Goal: Task Accomplishment & Management: Complete application form

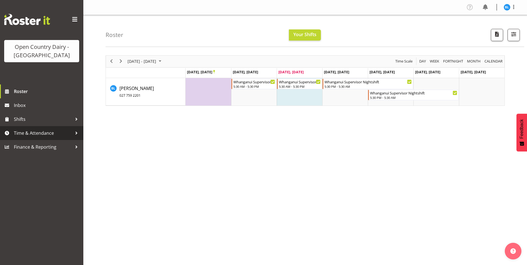
click at [43, 136] on span "Time & Attendance" at bounding box center [43, 133] width 58 height 8
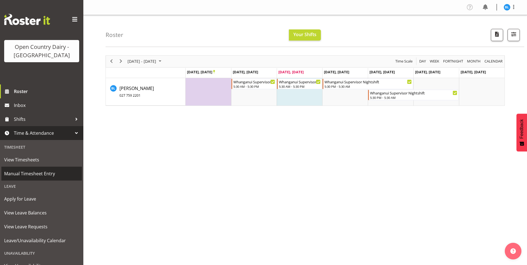
click at [41, 174] on span "Manual Timesheet Entry" at bounding box center [41, 173] width 75 height 8
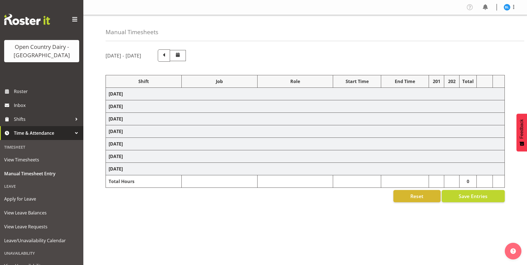
select select "70655"
select select "70656"
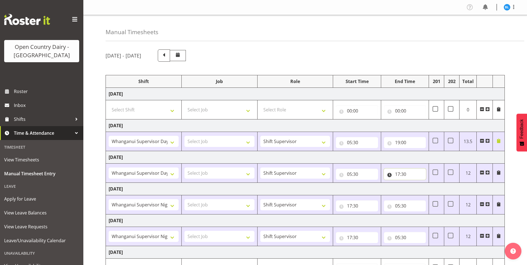
click at [398, 173] on input "17:30" at bounding box center [405, 173] width 42 height 11
click at [422, 190] on select "00 01 02 03 04 05 06 07 08 09 10 11 12 13 14 15 16 17 18 19 20 21 22 23" at bounding box center [421, 188] width 12 height 11
select select "18"
click at [415, 183] on select "00 01 02 03 04 05 06 07 08 09 10 11 12 13 14 15 16 17 18 19 20 21 22 23" at bounding box center [421, 188] width 12 height 11
type input "18:30"
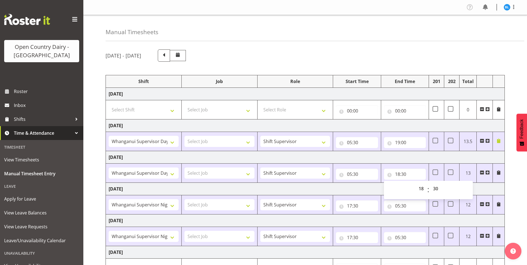
click at [498, 172] on span at bounding box center [498, 172] width 4 height 4
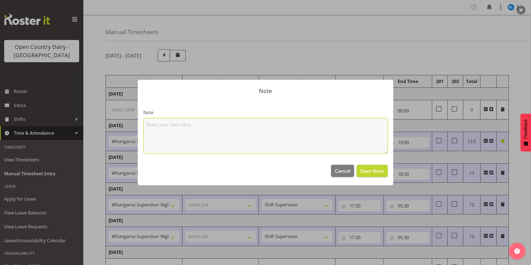
click at [266, 131] on textarea at bounding box center [265, 136] width 244 height 36
type textarea "Helped out a little at start of next shift."
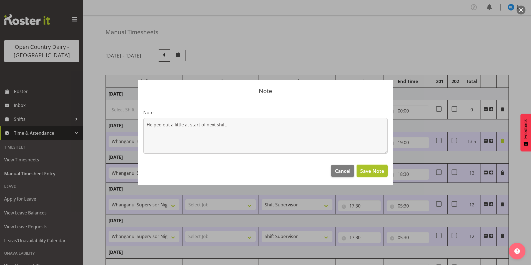
click at [368, 169] on span "Save Note" at bounding box center [372, 170] width 24 height 7
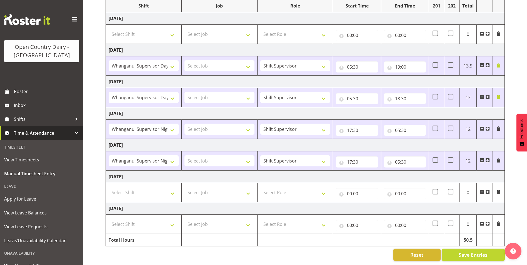
scroll to position [80, 0]
click at [457, 248] on button "Save Entries" at bounding box center [472, 254] width 63 height 12
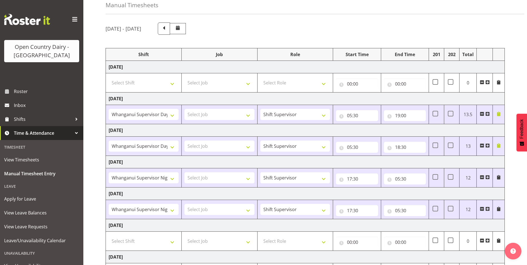
scroll to position [0, 0]
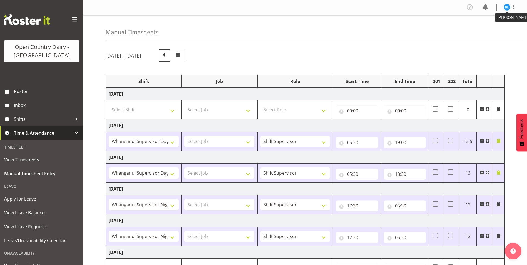
click at [508, 7] on img at bounding box center [506, 7] width 7 height 7
click at [479, 30] on link "Log Out" at bounding box center [489, 29] width 53 height 10
